Goal: Task Accomplishment & Management: Use online tool/utility

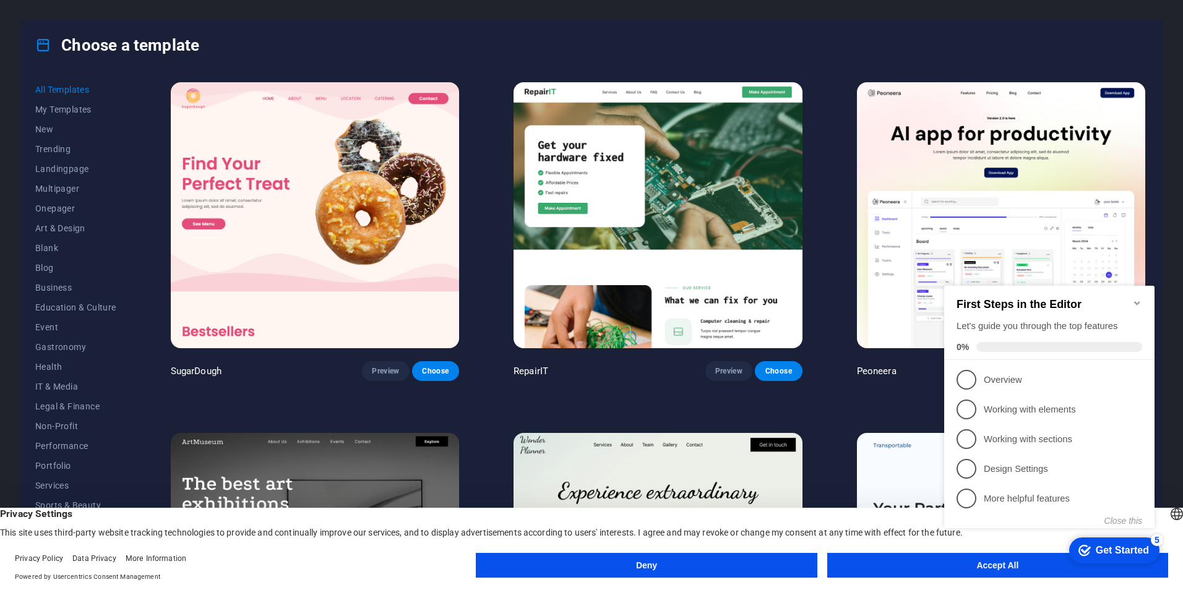
click div "checkmark Get Started 5 First Steps in the Editor Let's guide you through the t…"
click at [1135, 298] on icon "Minimize checklist" at bounding box center [1137, 303] width 10 height 10
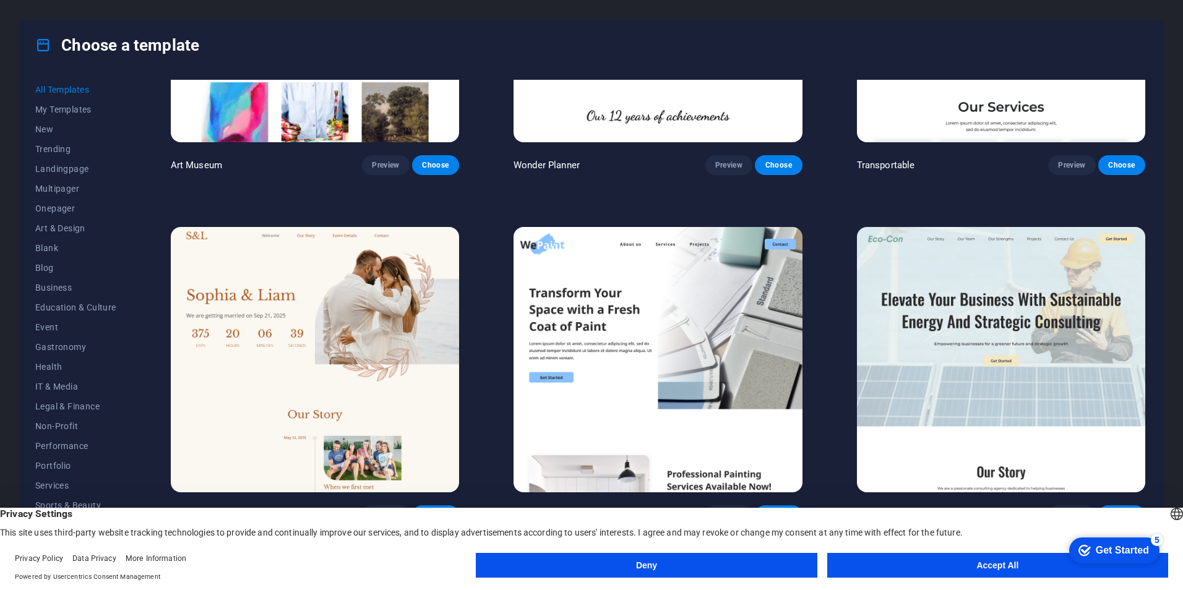
click at [776, 562] on button "Deny" at bounding box center [646, 565] width 341 height 25
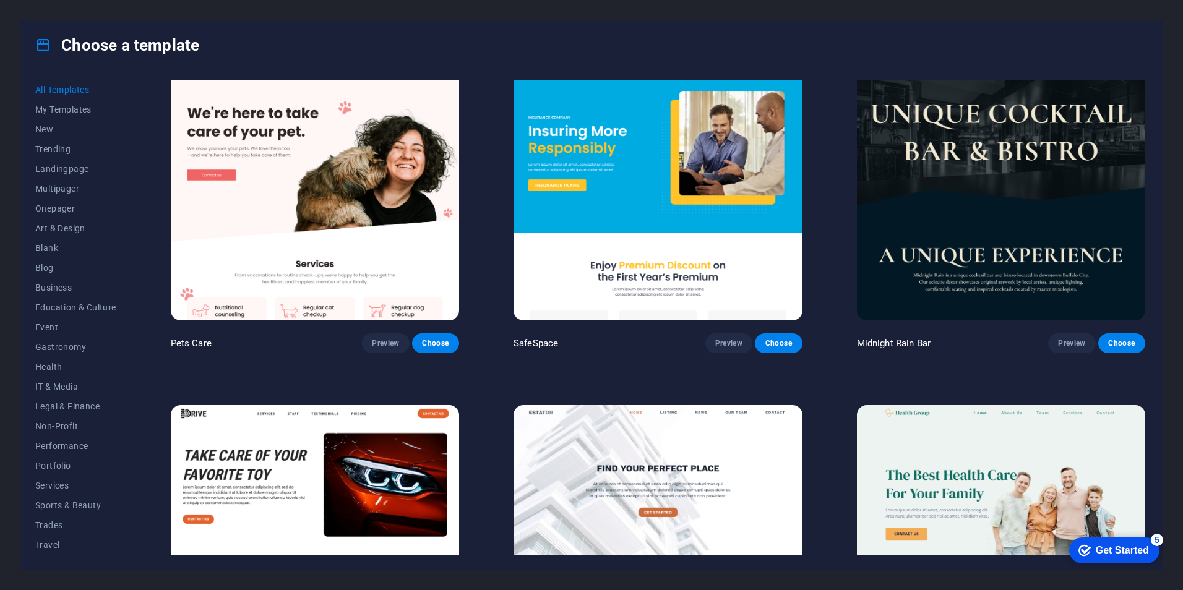
scroll to position [2598, 0]
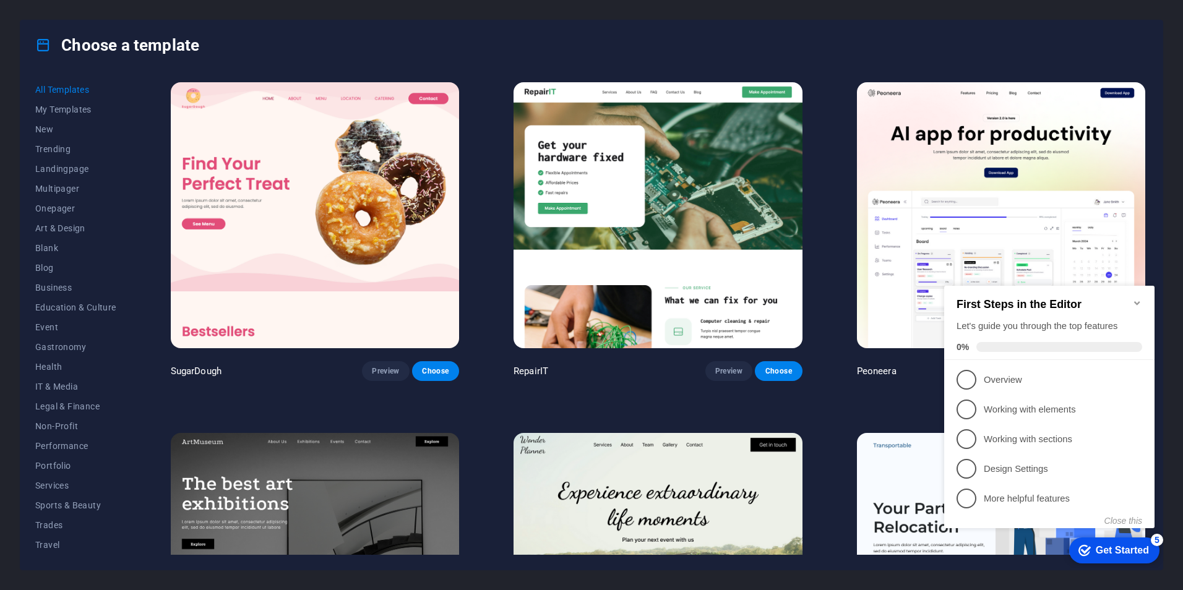
click at [1136, 298] on icon "Minimize checklist" at bounding box center [1137, 303] width 10 height 10
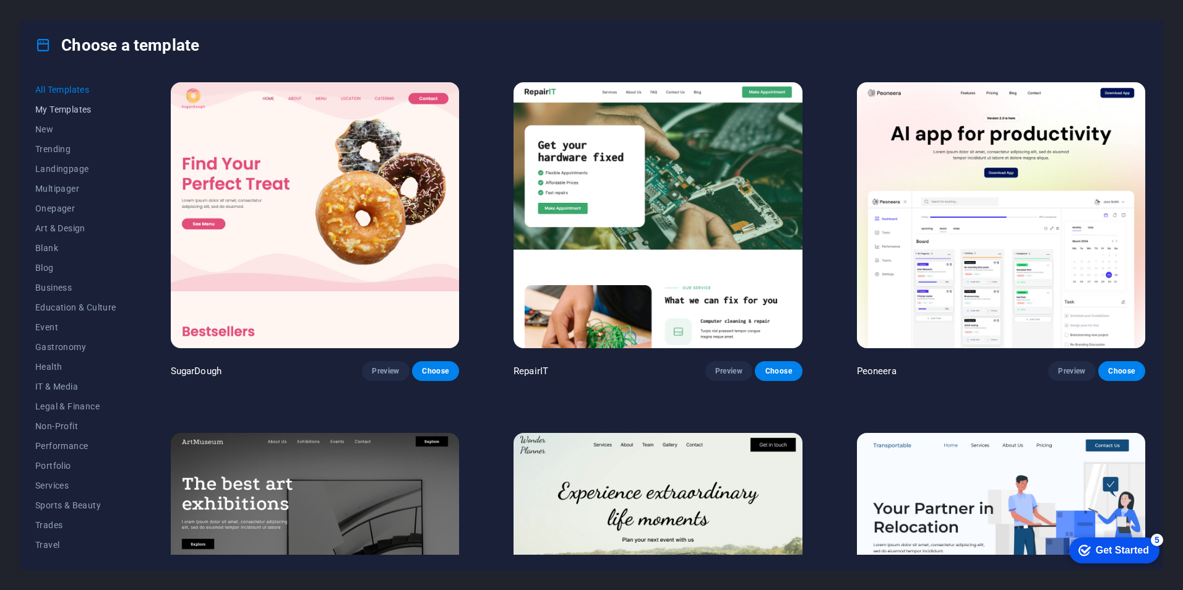
click at [87, 105] on span "My Templates" at bounding box center [75, 110] width 81 height 10
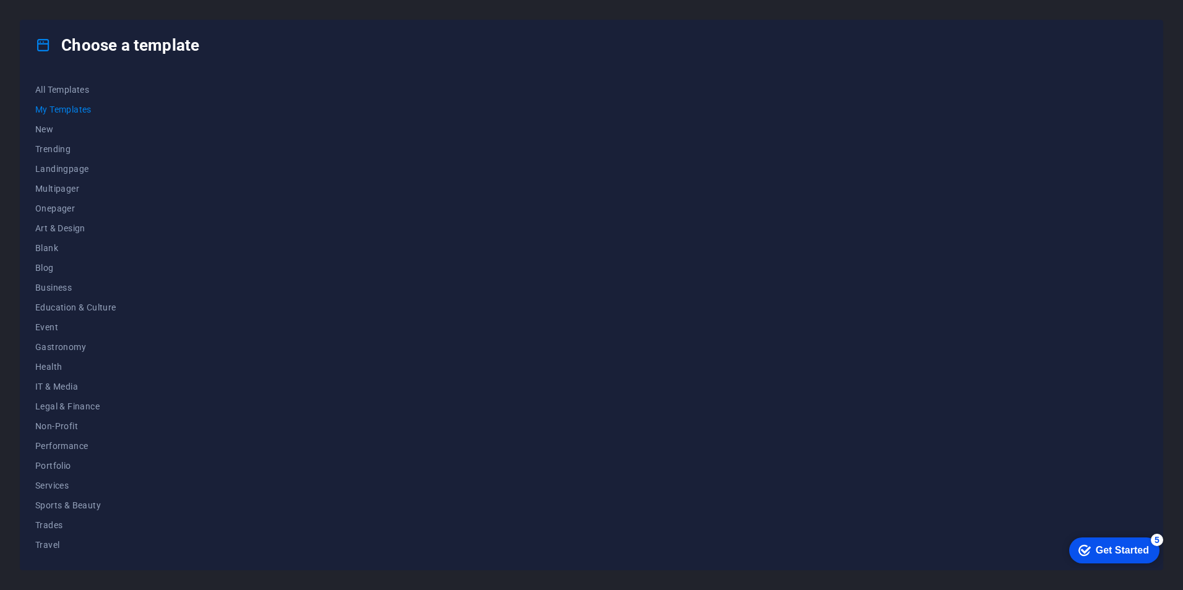
click at [1097, 552] on div "Get Started" at bounding box center [1121, 550] width 53 height 11
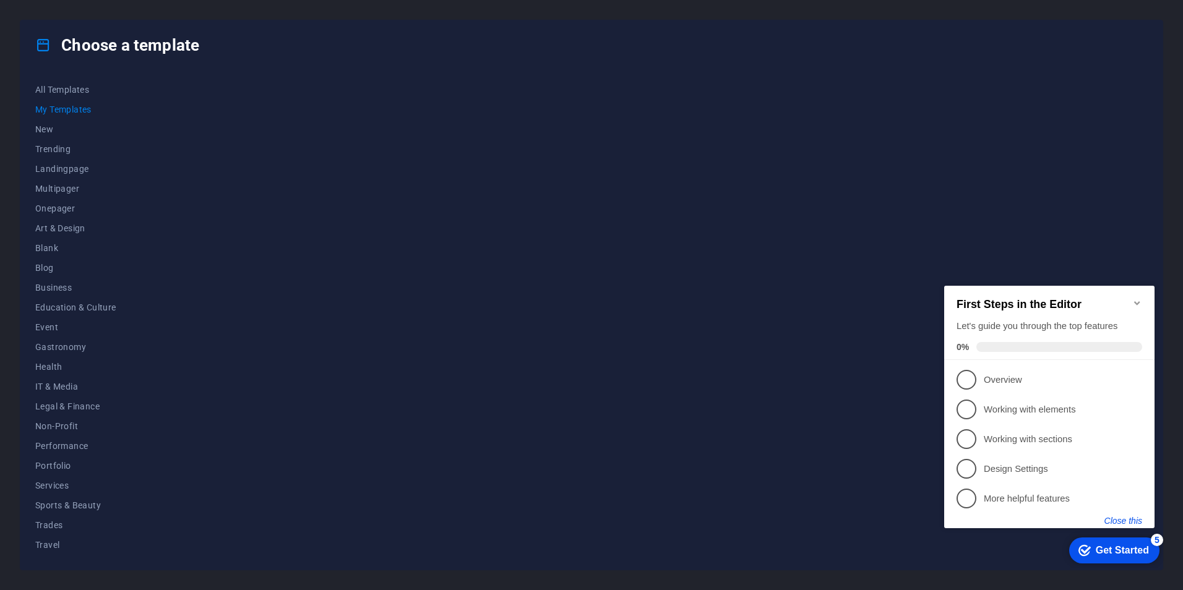
click at [1115, 521] on button "Close this" at bounding box center [1123, 521] width 38 height 10
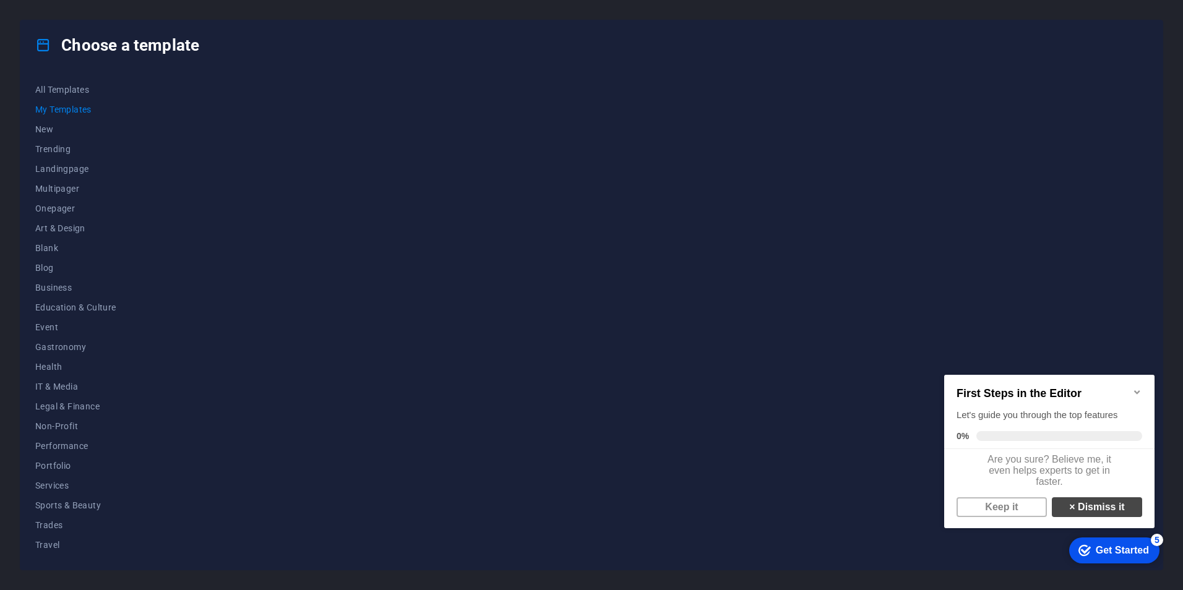
click at [1086, 517] on link "× Dismiss it" at bounding box center [1096, 507] width 90 height 20
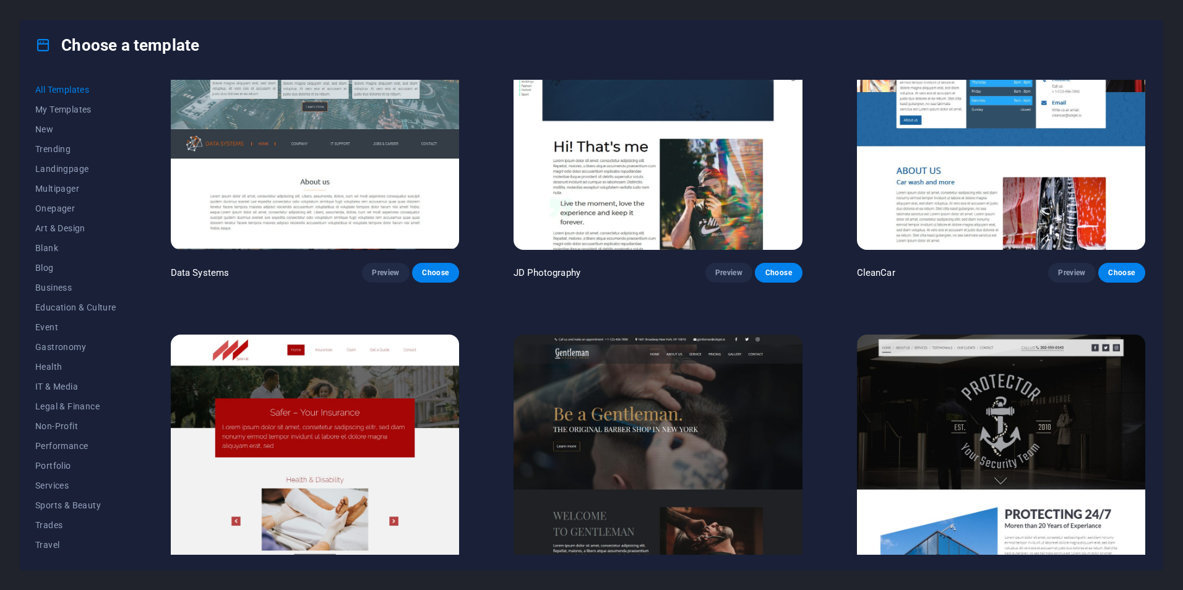
scroll to position [6680, 0]
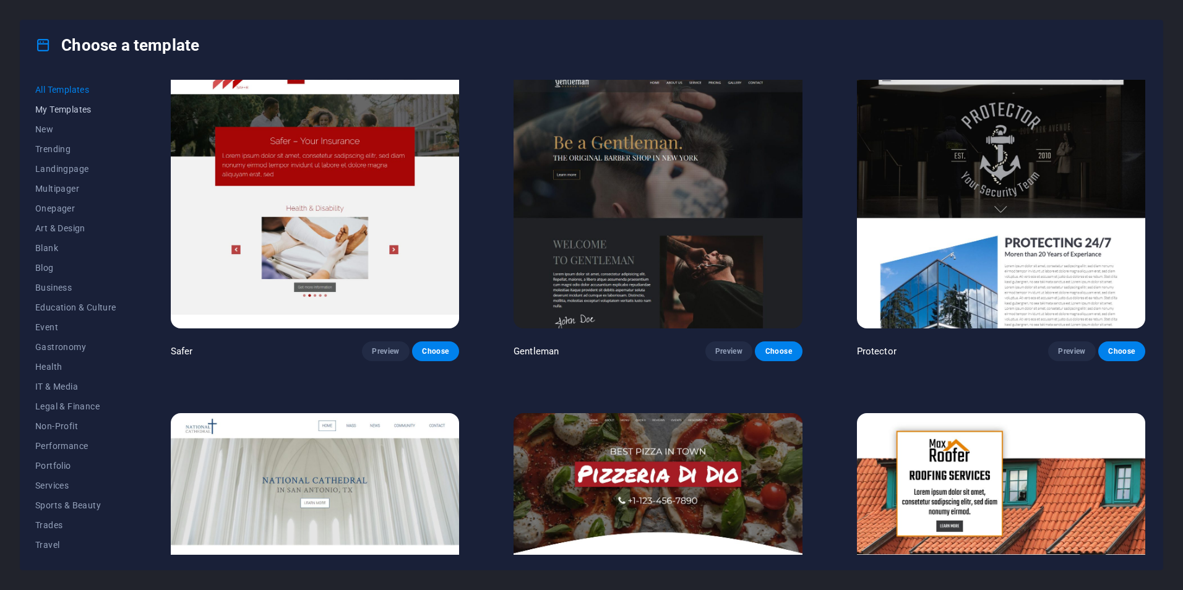
click at [58, 109] on span "My Templates" at bounding box center [75, 110] width 81 height 10
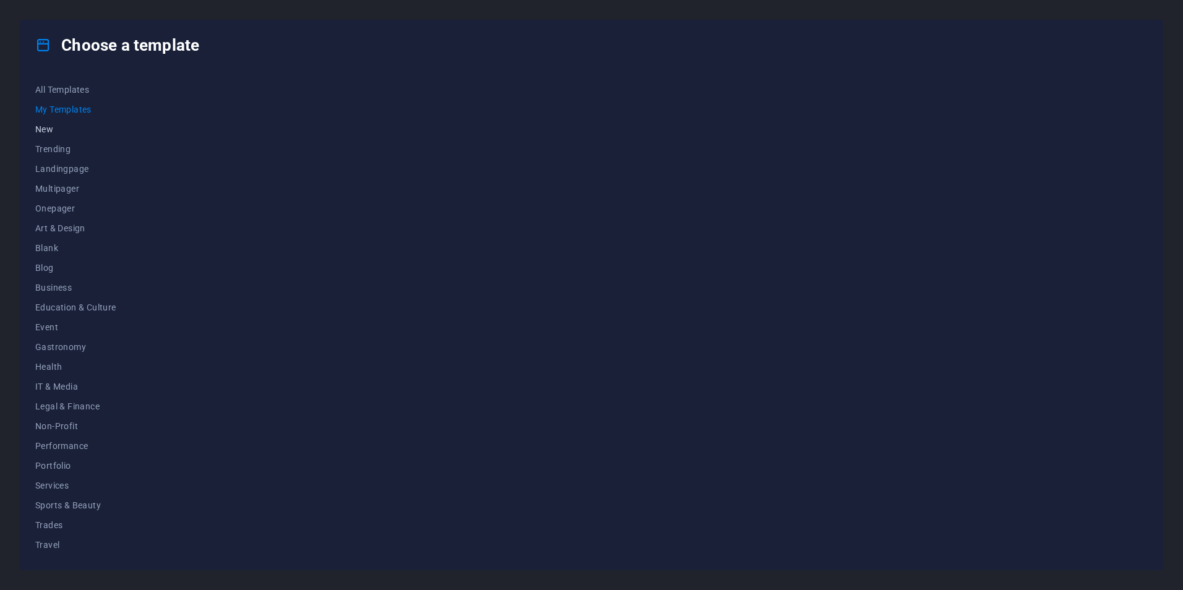
click at [72, 128] on span "New" at bounding box center [75, 129] width 81 height 10
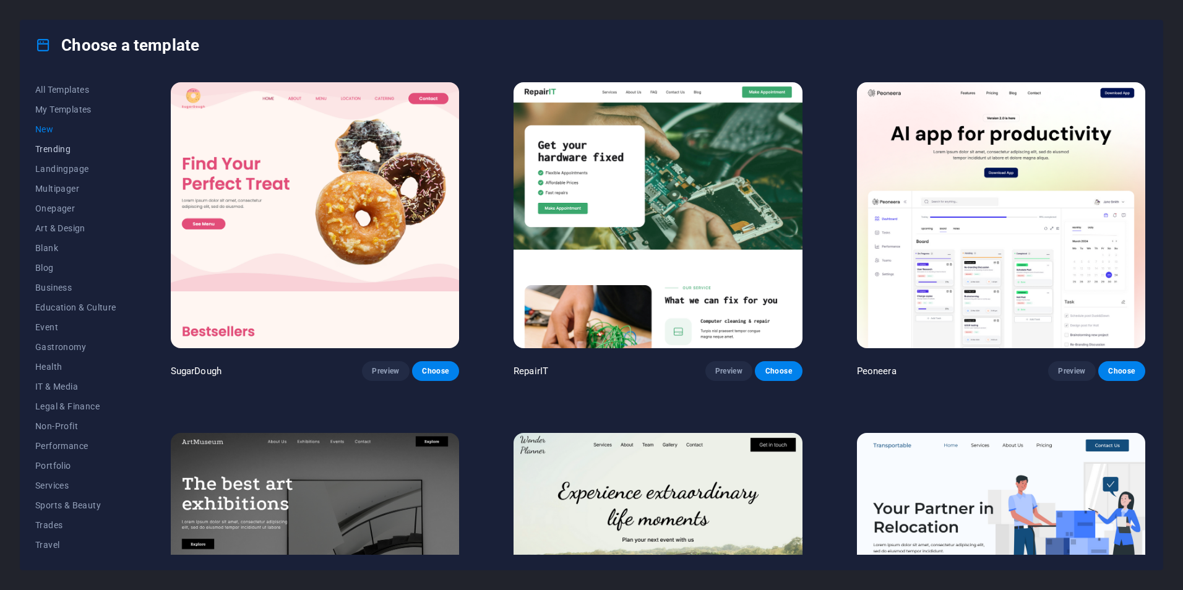
click at [71, 146] on span "Trending" at bounding box center [75, 149] width 81 height 10
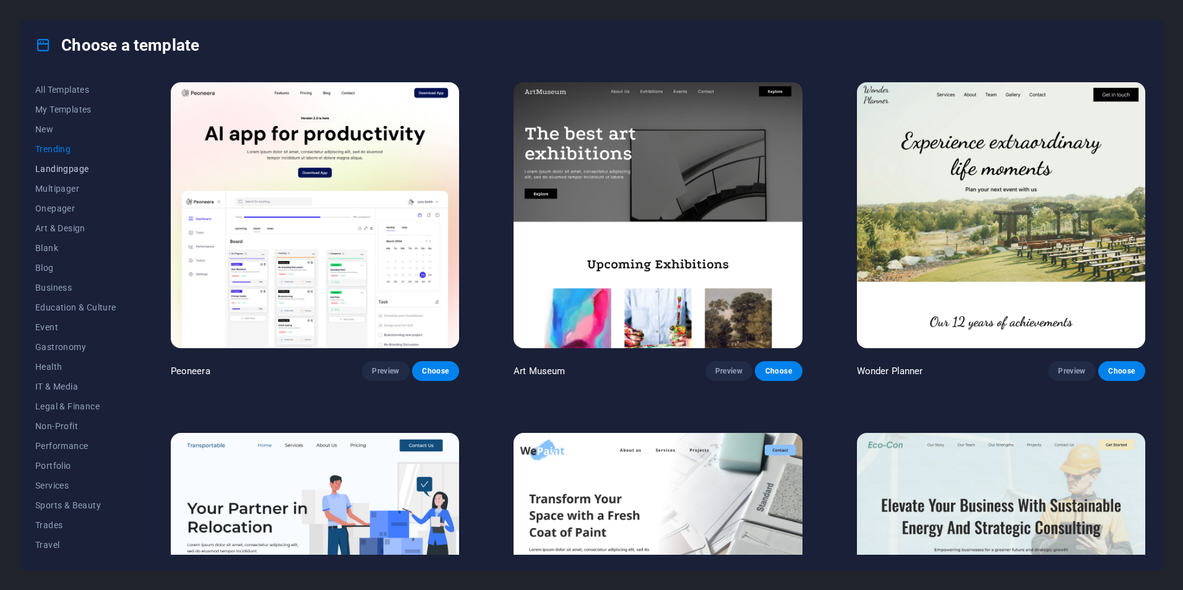
click at [72, 166] on span "Landingpage" at bounding box center [75, 169] width 81 height 10
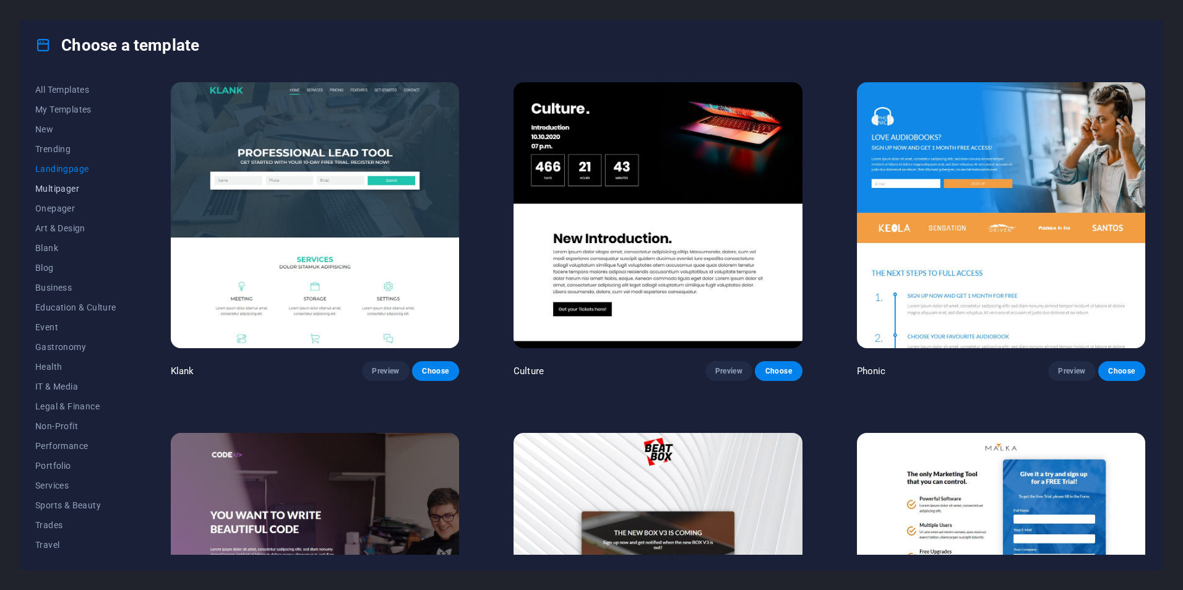
click at [69, 191] on span "Multipager" at bounding box center [75, 189] width 81 height 10
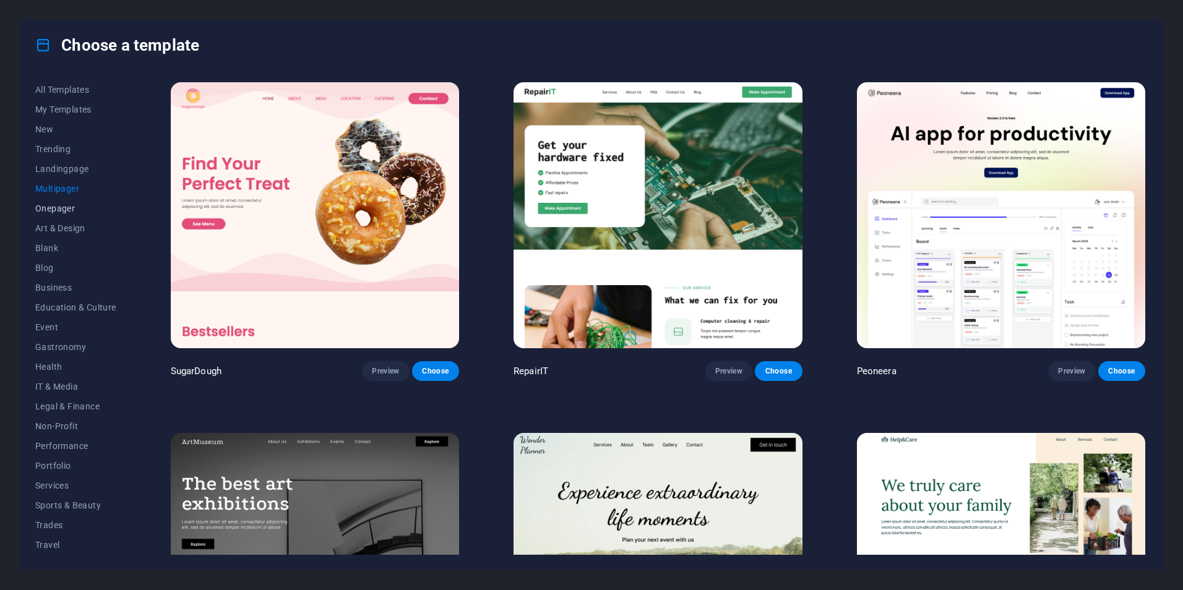
click at [69, 212] on span "Onepager" at bounding box center [75, 208] width 81 height 10
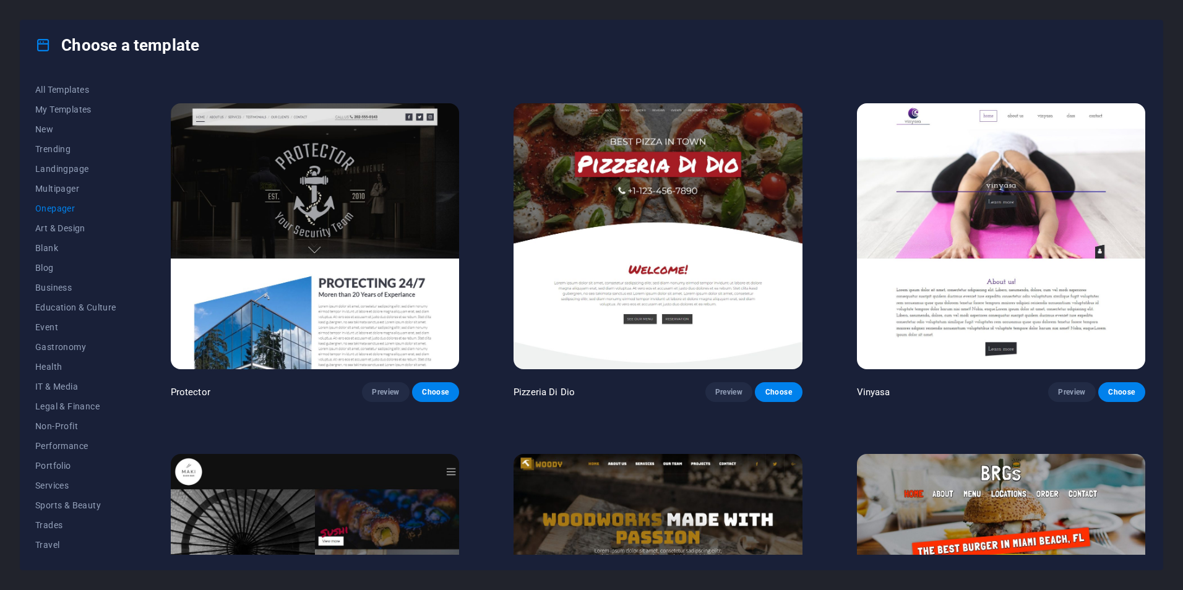
scroll to position [3897, 0]
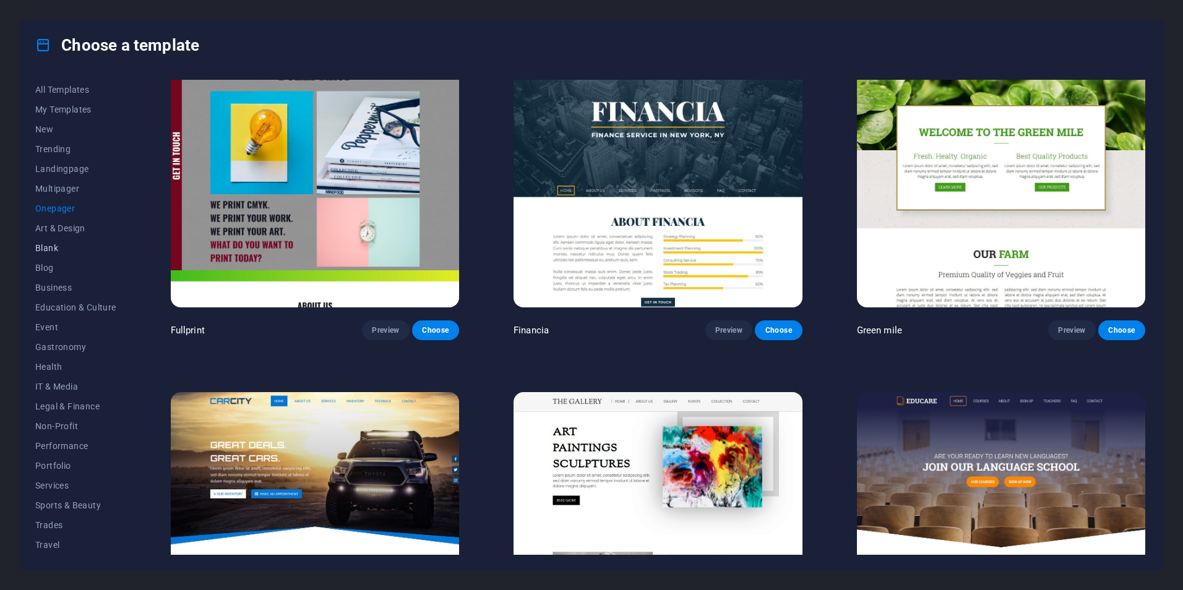
click at [81, 245] on span "Blank" at bounding box center [75, 248] width 81 height 10
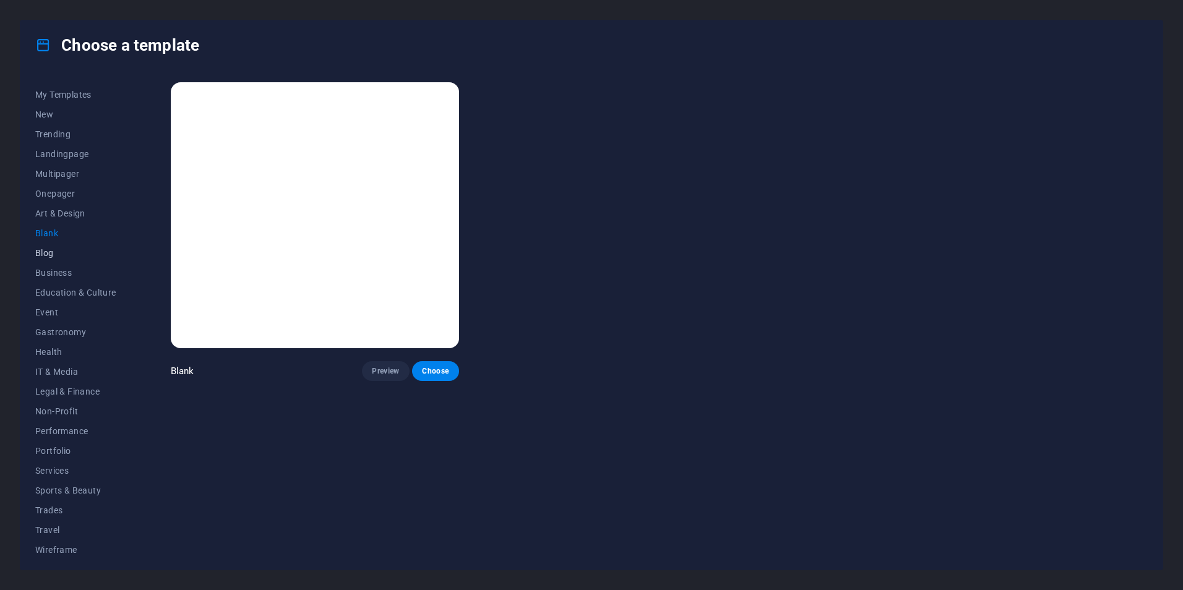
scroll to position [20, 0]
click at [67, 547] on span "Wireframe" at bounding box center [75, 545] width 81 height 10
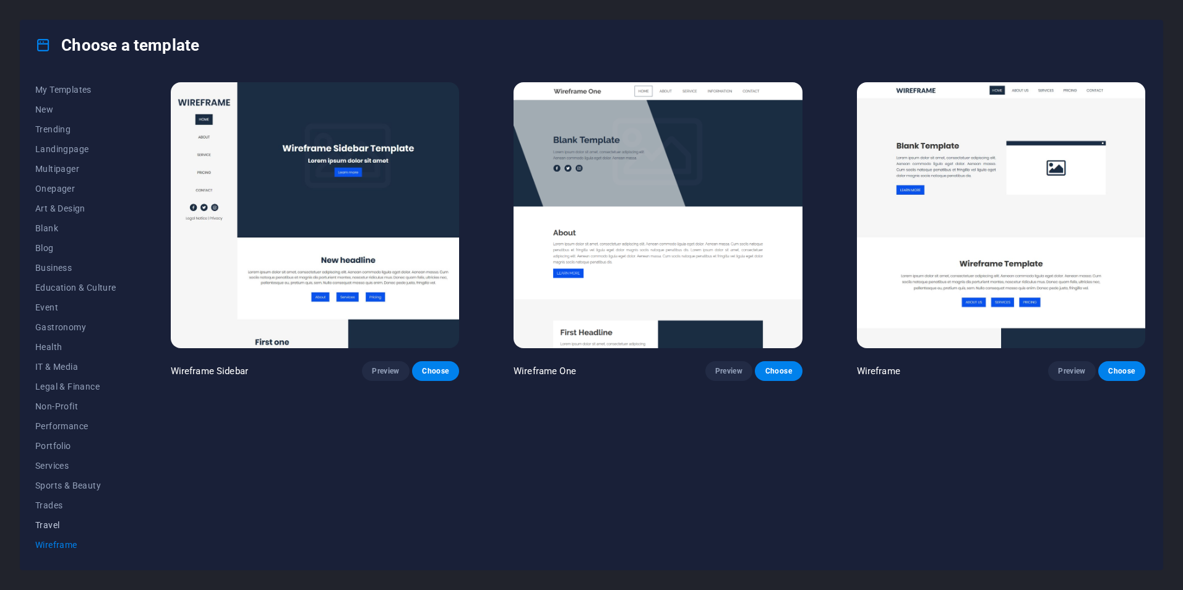
click at [61, 529] on span "Travel" at bounding box center [75, 525] width 81 height 10
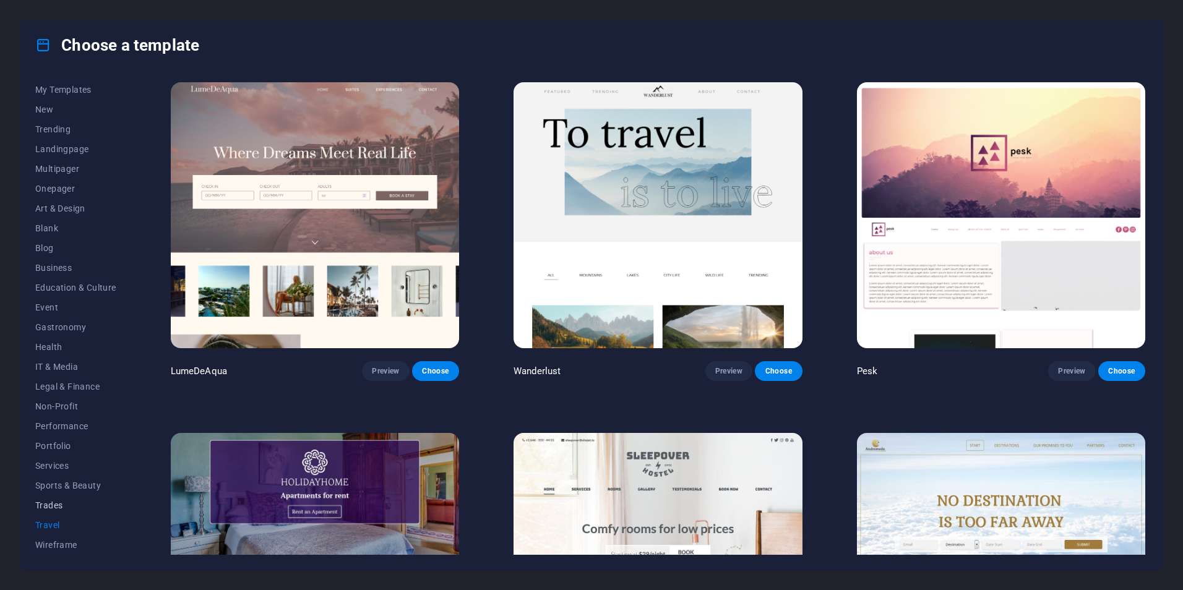
click at [67, 508] on span "Trades" at bounding box center [75, 505] width 81 height 10
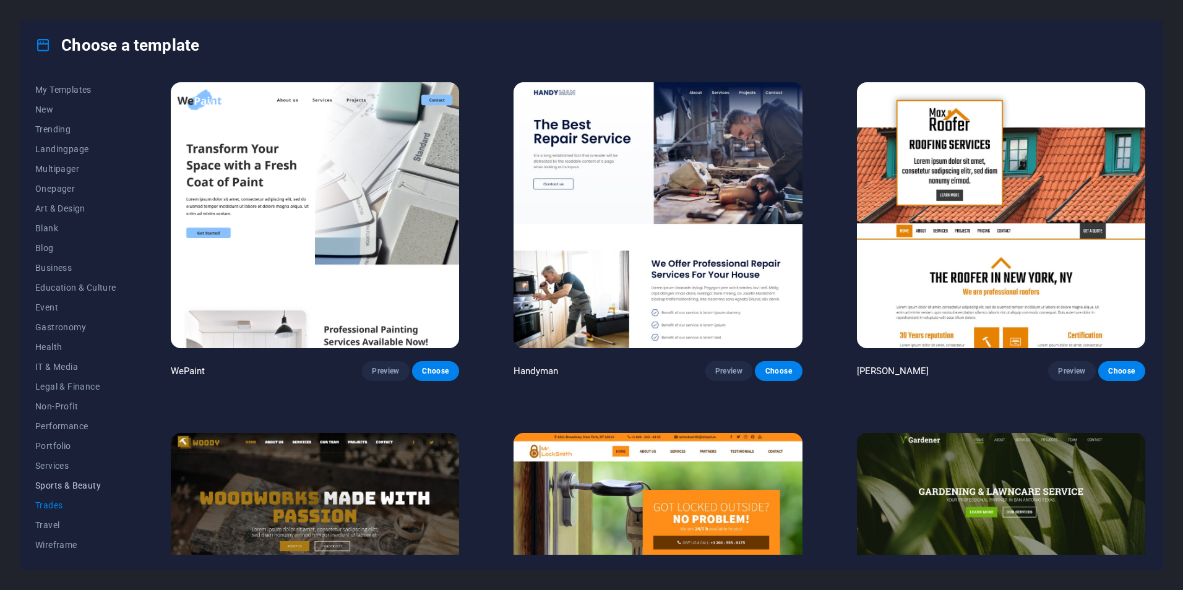
click at [82, 490] on button "Sports & Beauty" at bounding box center [75, 486] width 81 height 20
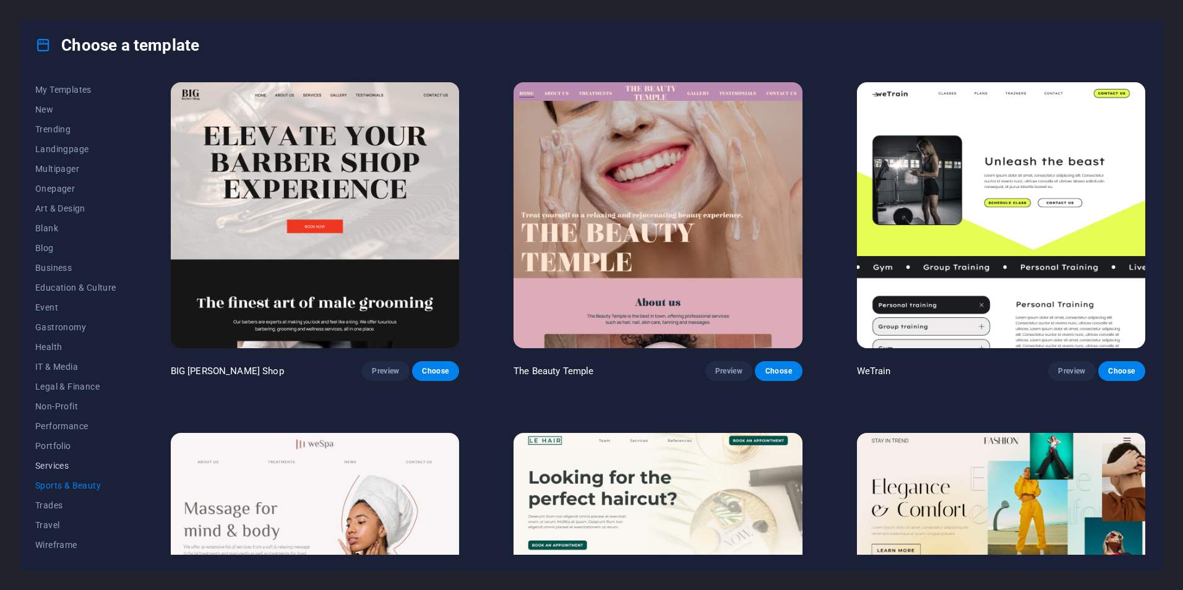
click at [75, 467] on span "Services" at bounding box center [75, 466] width 81 height 10
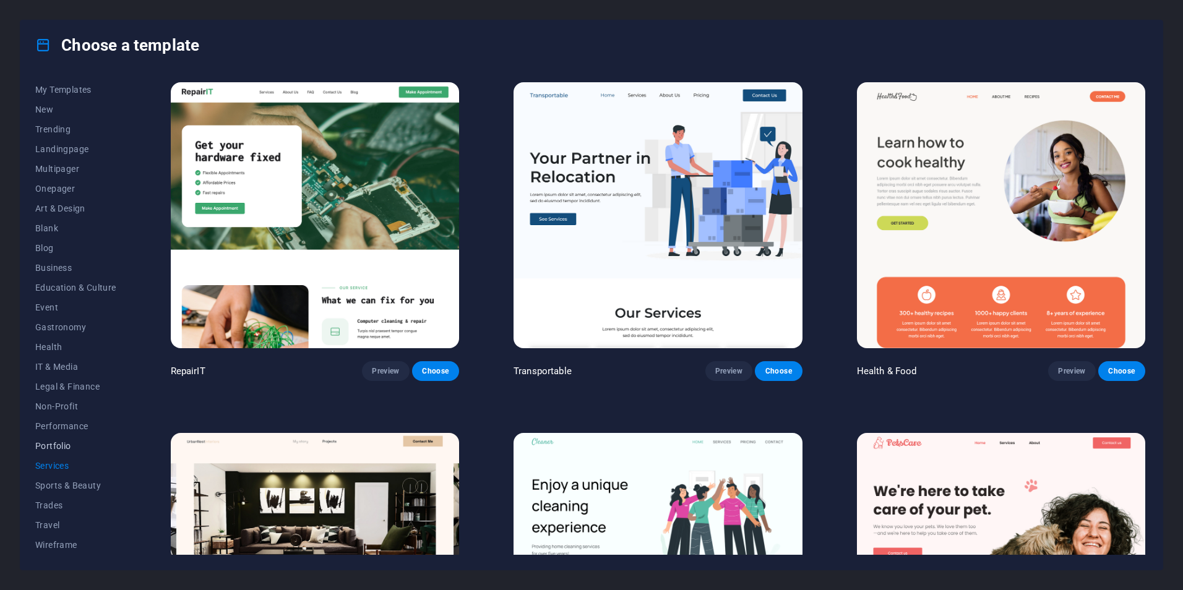
click at [76, 446] on span "Portfolio" at bounding box center [75, 446] width 81 height 10
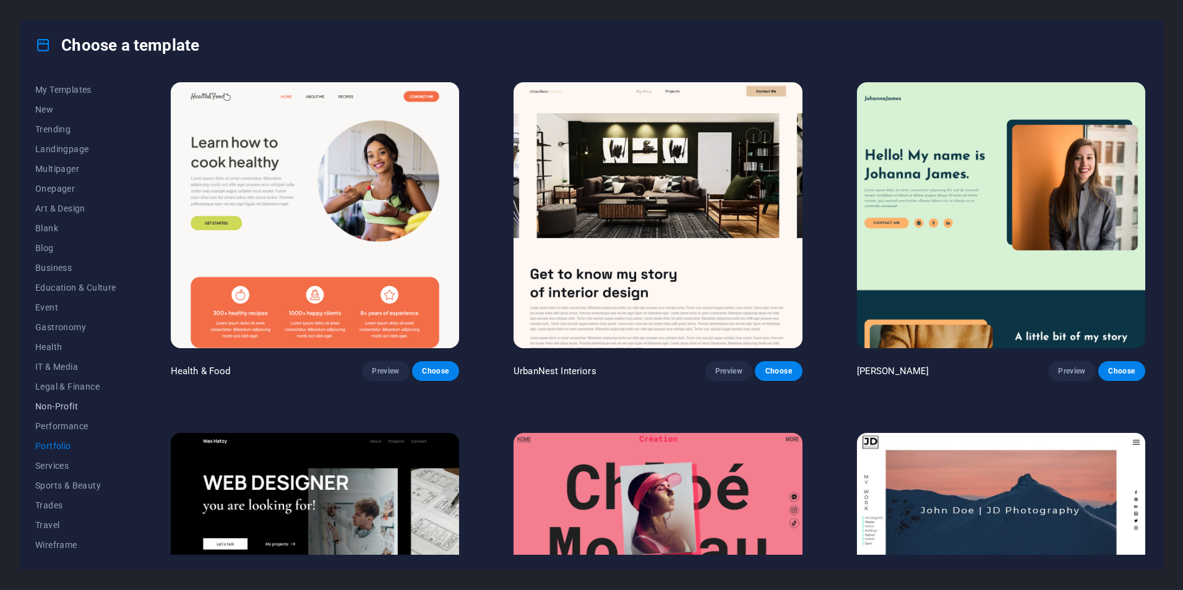
click at [77, 412] on button "Non-Profit" at bounding box center [75, 406] width 81 height 20
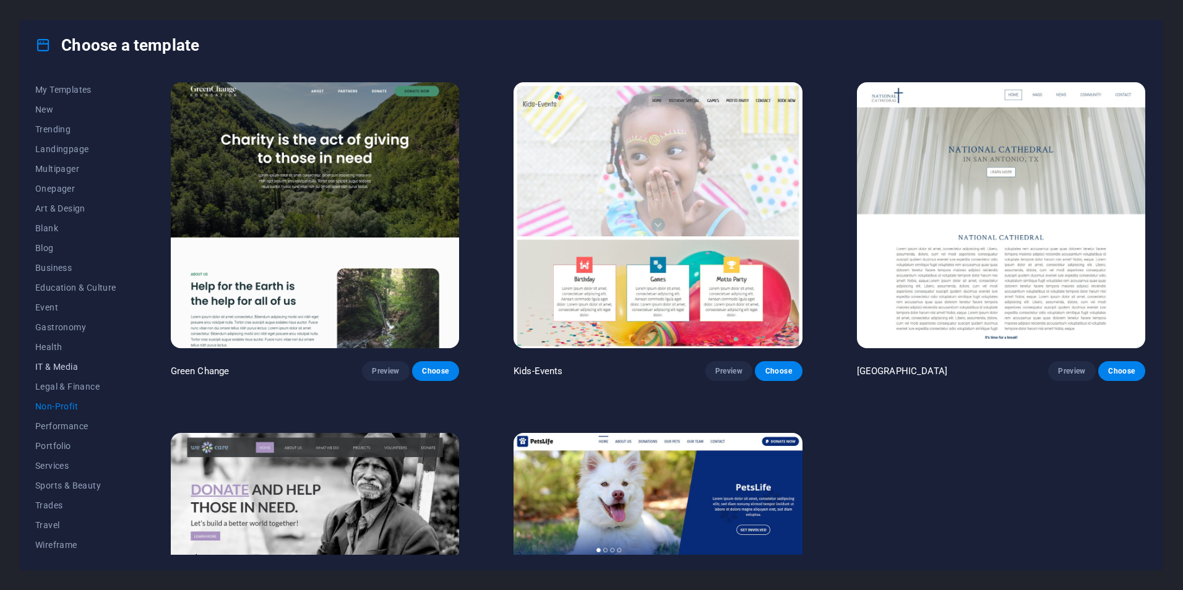
click at [80, 364] on span "IT & Media" at bounding box center [75, 367] width 81 height 10
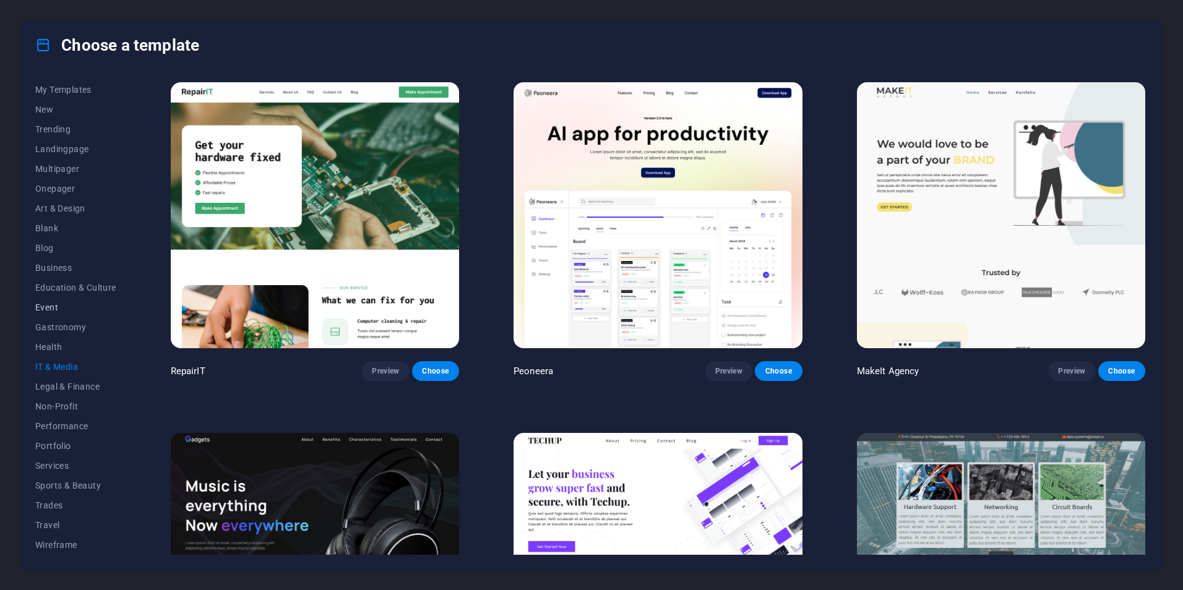
click at [83, 316] on button "Event" at bounding box center [75, 307] width 81 height 20
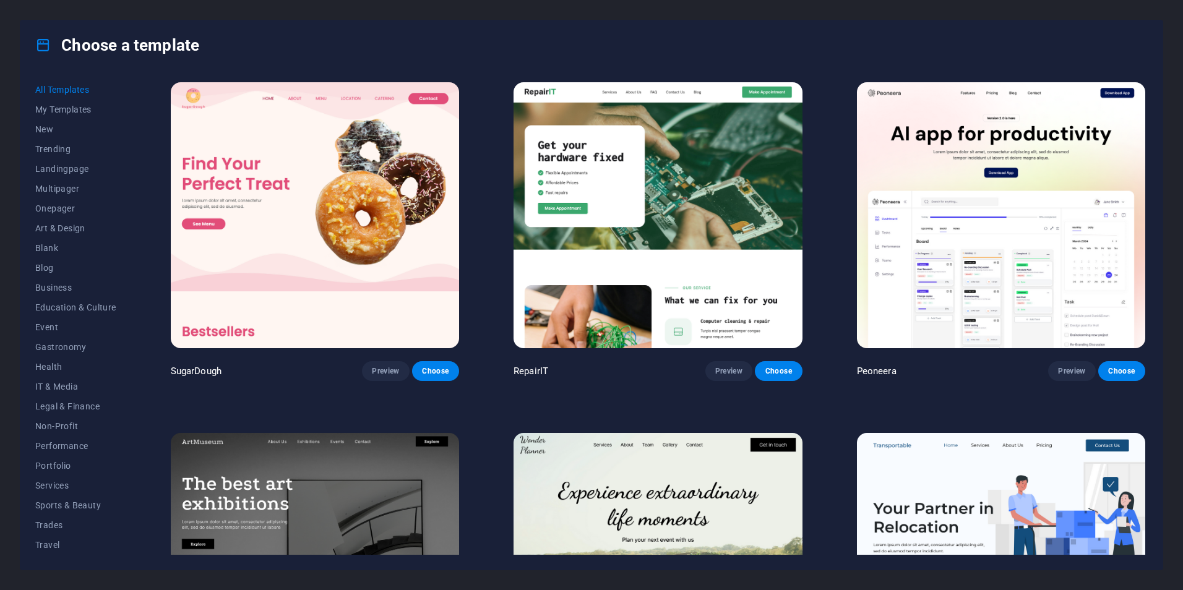
click at [45, 46] on icon at bounding box center [43, 45] width 16 height 16
click at [90, 109] on span "My Templates" at bounding box center [75, 110] width 81 height 10
click at [340, 216] on img at bounding box center [315, 215] width 288 height 266
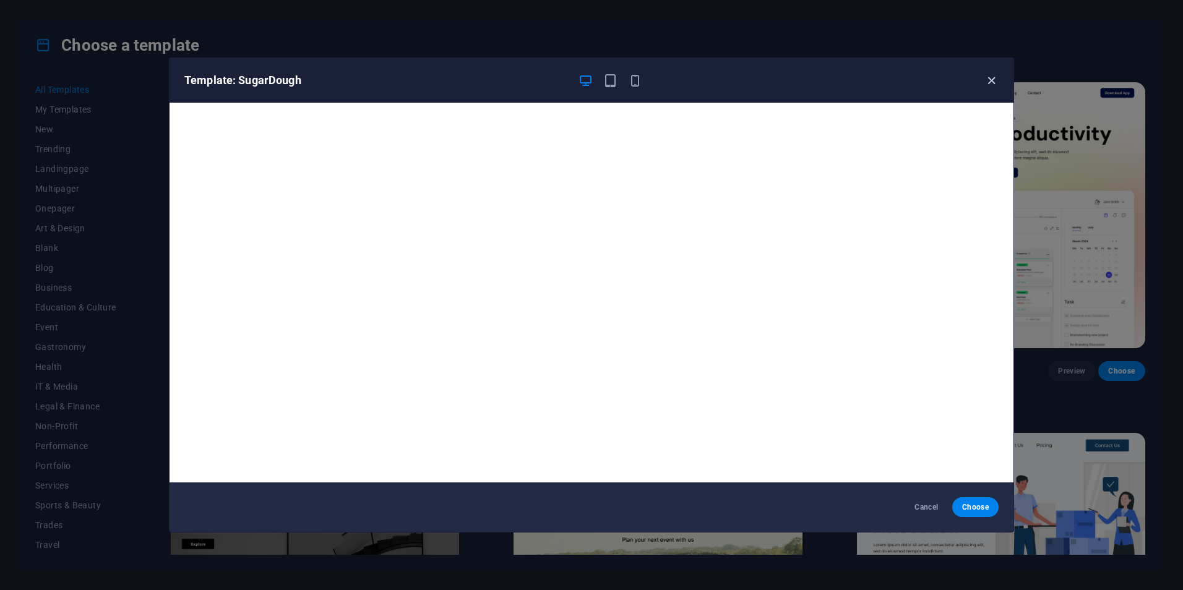
click at [987, 82] on icon "button" at bounding box center [991, 81] width 14 height 14
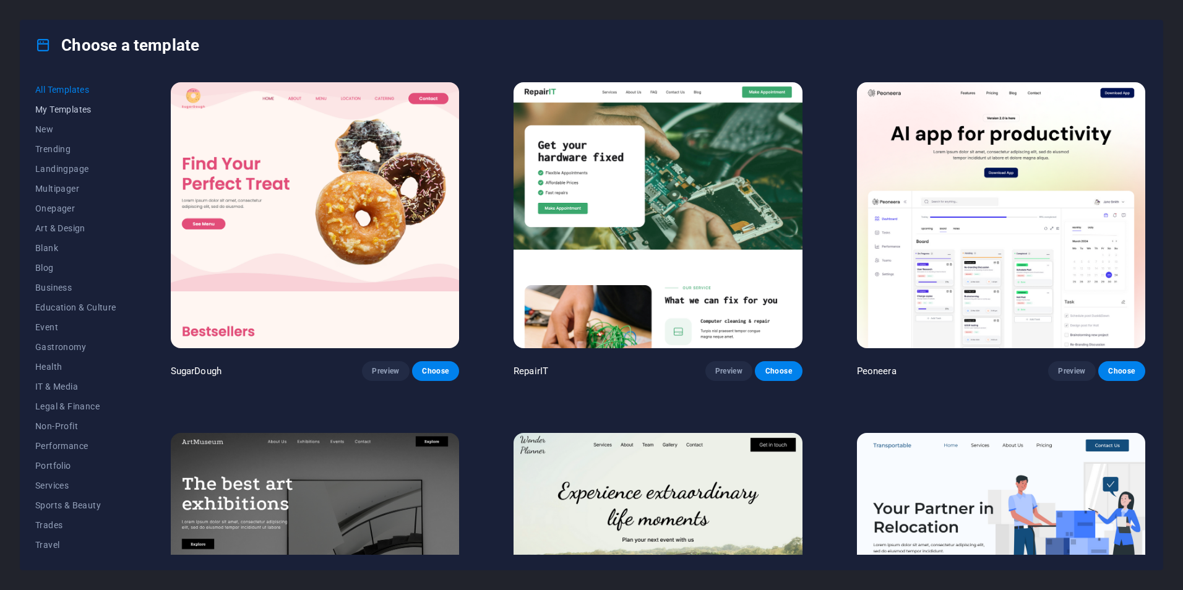
click at [86, 113] on span "My Templates" at bounding box center [75, 110] width 81 height 10
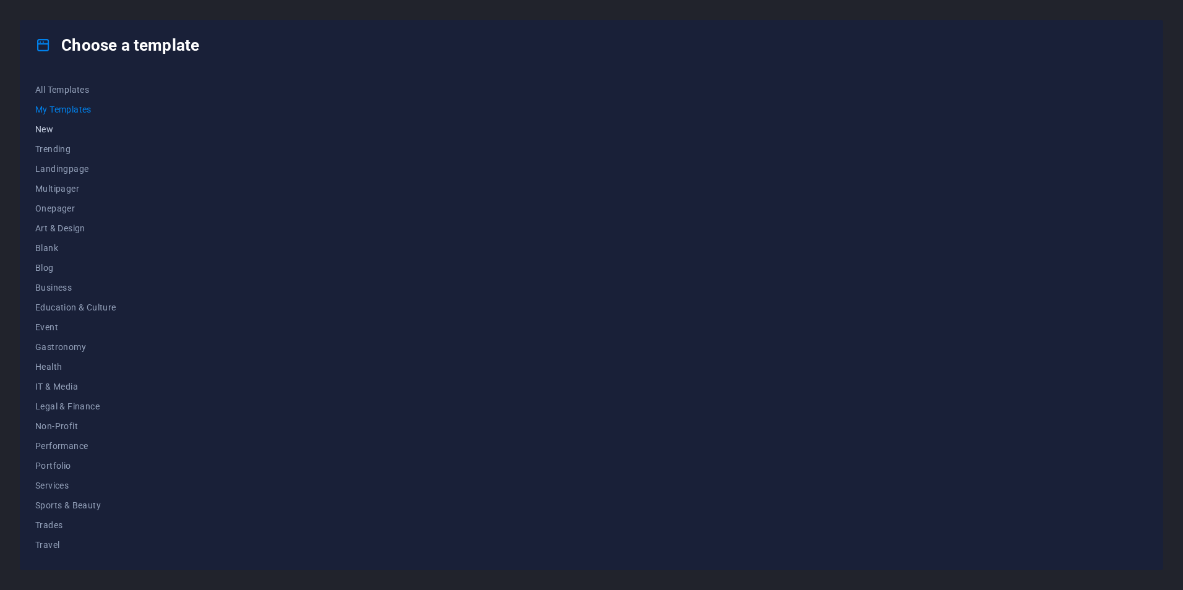
click at [74, 126] on span "New" at bounding box center [75, 129] width 81 height 10
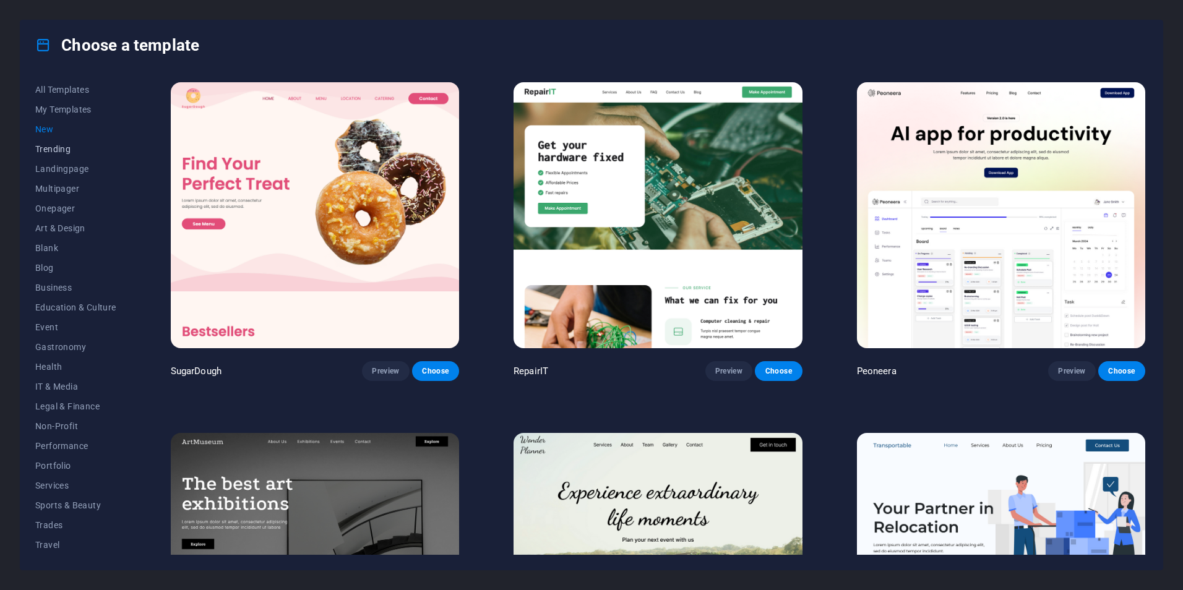
click at [77, 153] on span "Trending" at bounding box center [75, 149] width 81 height 10
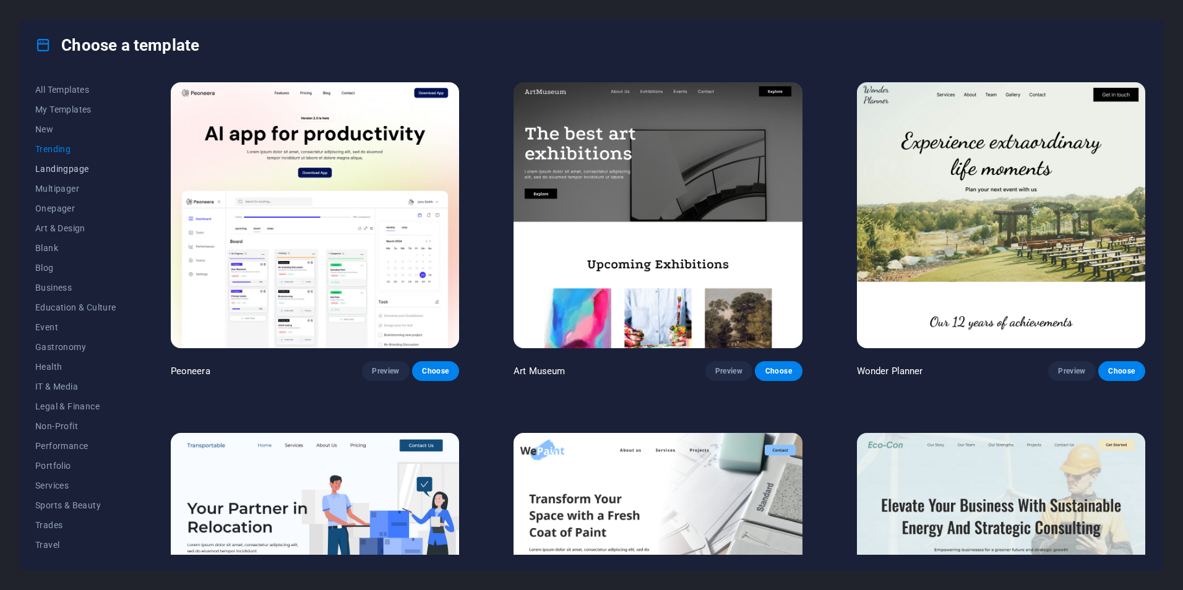
click at [73, 173] on span "Landingpage" at bounding box center [75, 169] width 81 height 10
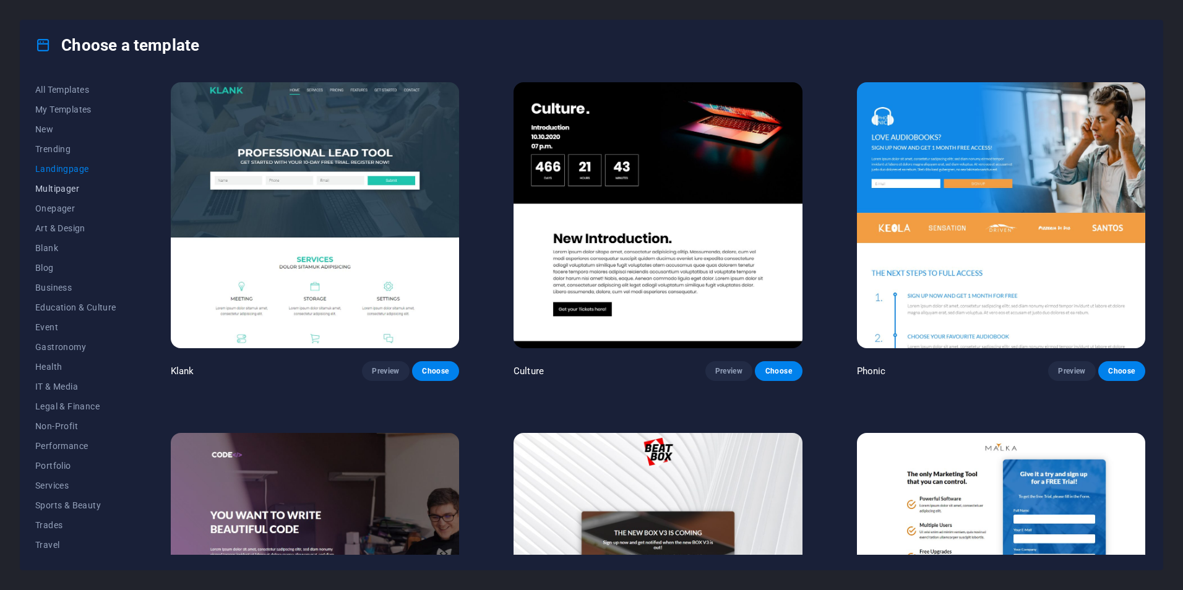
click at [66, 190] on span "Multipager" at bounding box center [75, 189] width 81 height 10
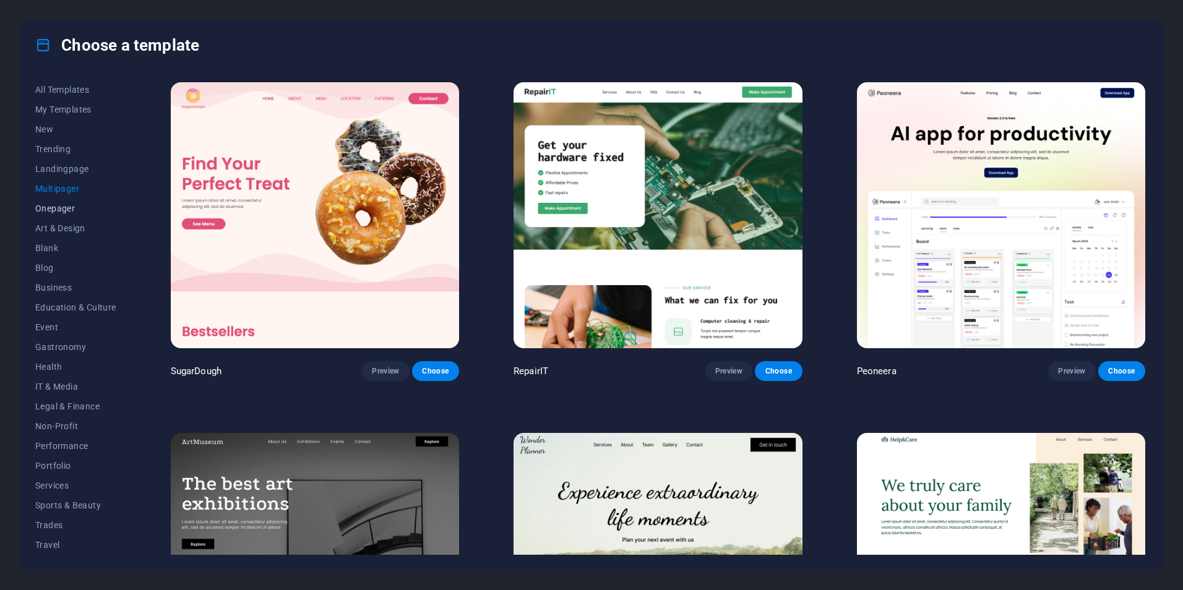
click at [64, 209] on span "Onepager" at bounding box center [75, 208] width 81 height 10
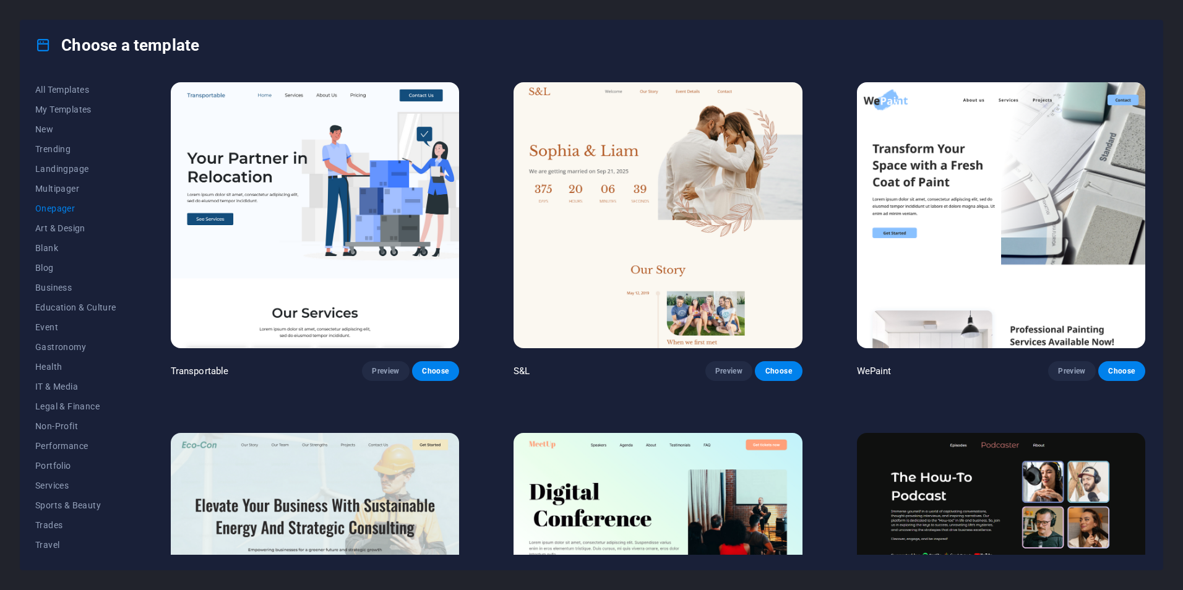
click at [41, 52] on icon at bounding box center [43, 45] width 16 height 16
click at [105, 42] on h4 "Choose a template" at bounding box center [117, 45] width 164 height 20
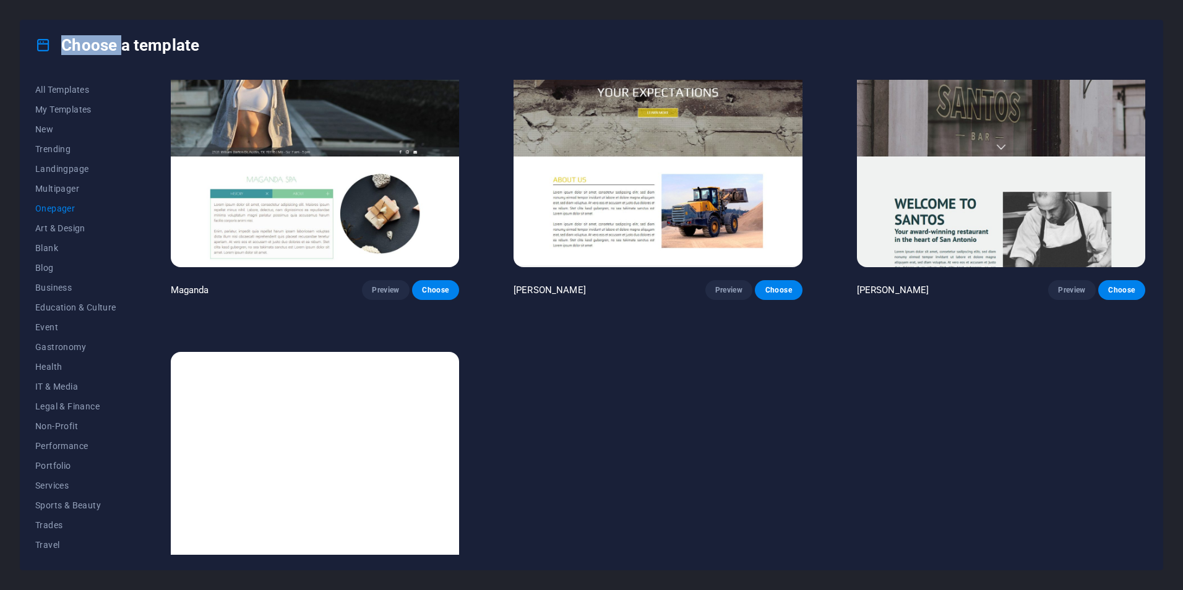
scroll to position [7855, 0]
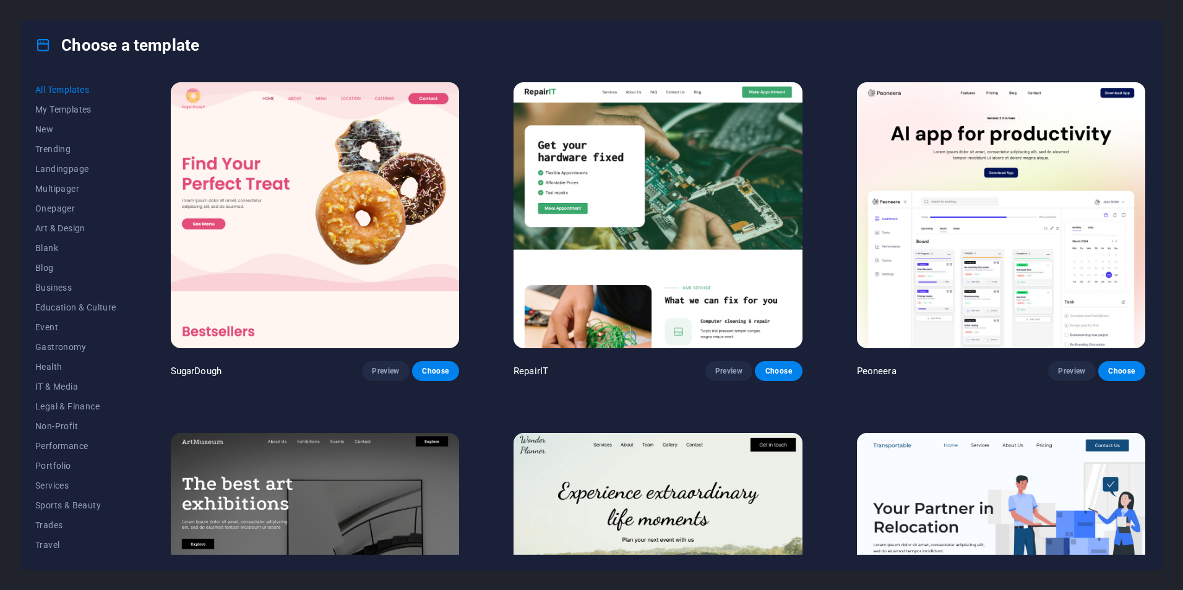
click at [385, 21] on div "Choose a template" at bounding box center [591, 44] width 1142 height 49
click at [442, 362] on button "Choose" at bounding box center [435, 371] width 47 height 20
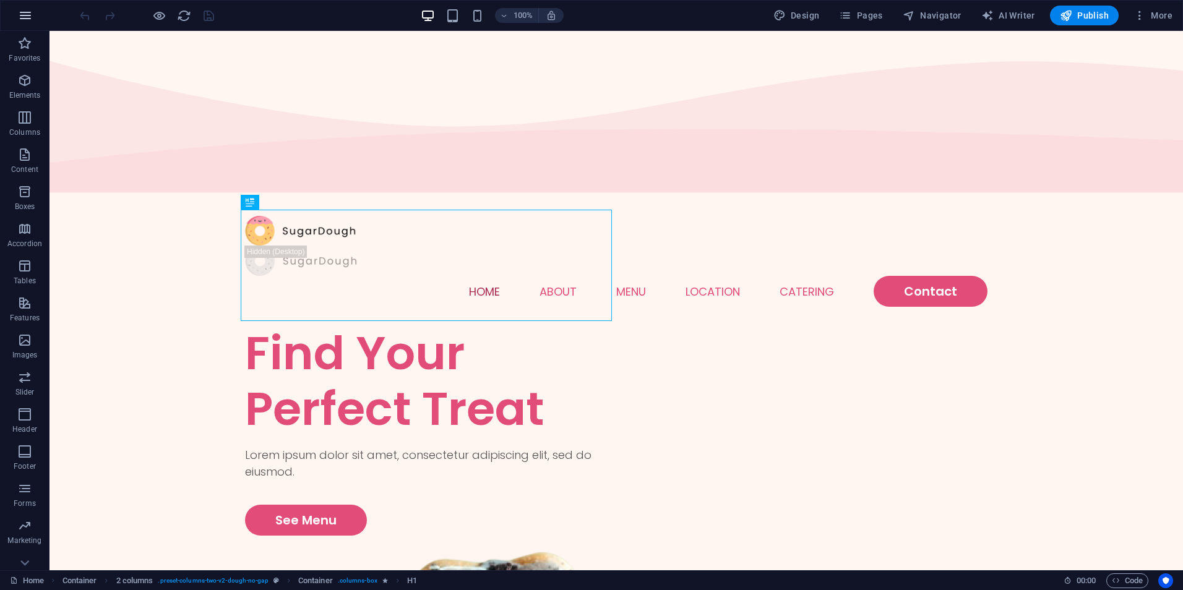
click at [19, 13] on icon "button" at bounding box center [25, 15] width 15 height 15
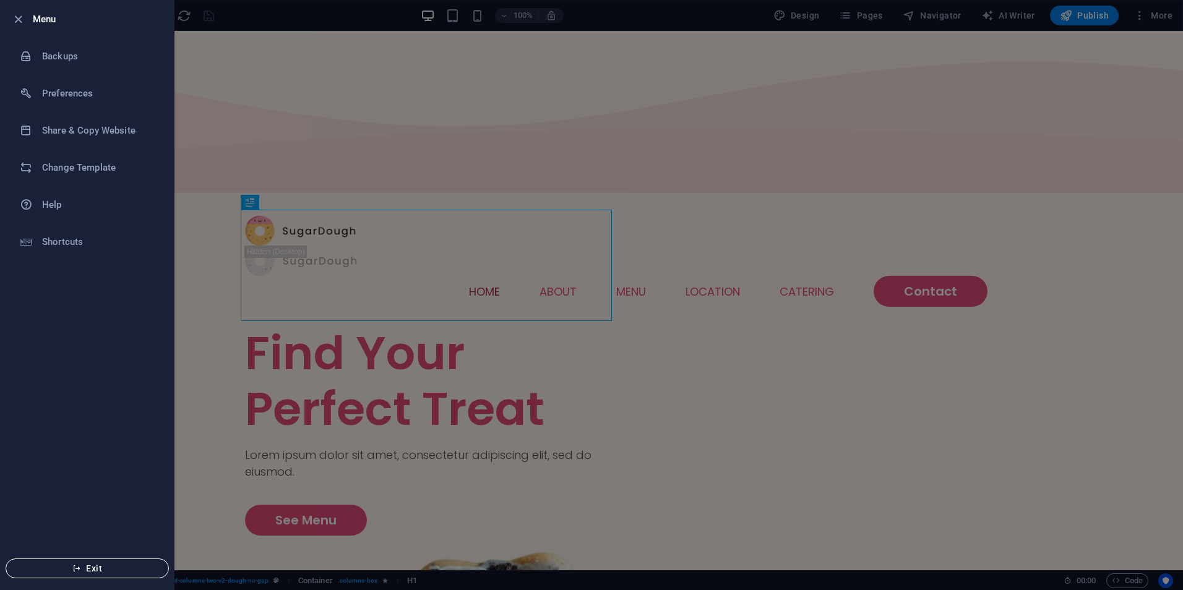
click at [90, 561] on button "Exit" at bounding box center [87, 568] width 163 height 20
